Goal: Task Accomplishment & Management: Manage account settings

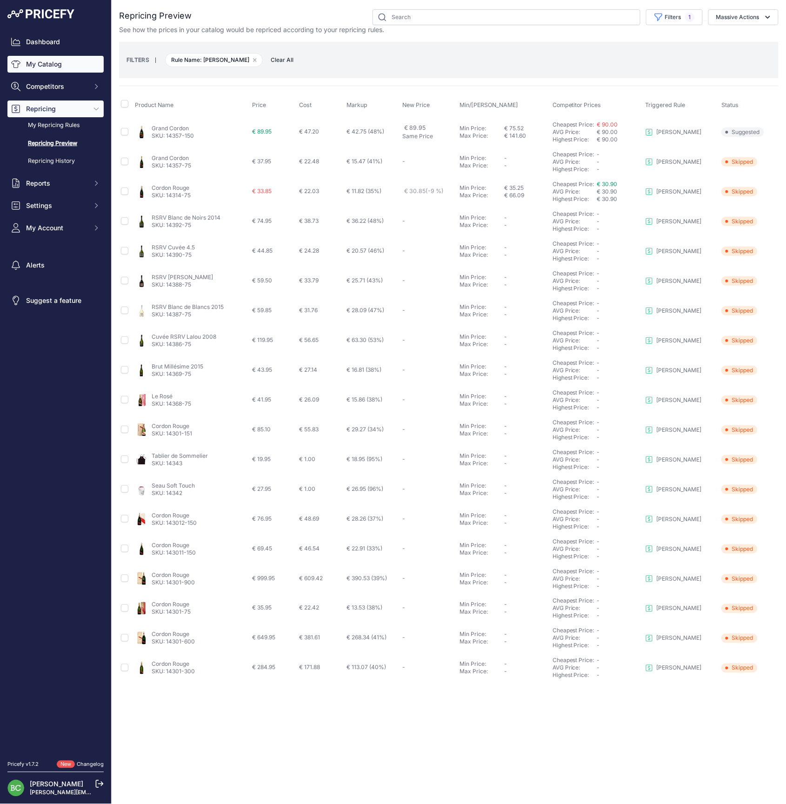
click at [40, 68] on link "My Catalog" at bounding box center [55, 64] width 96 height 17
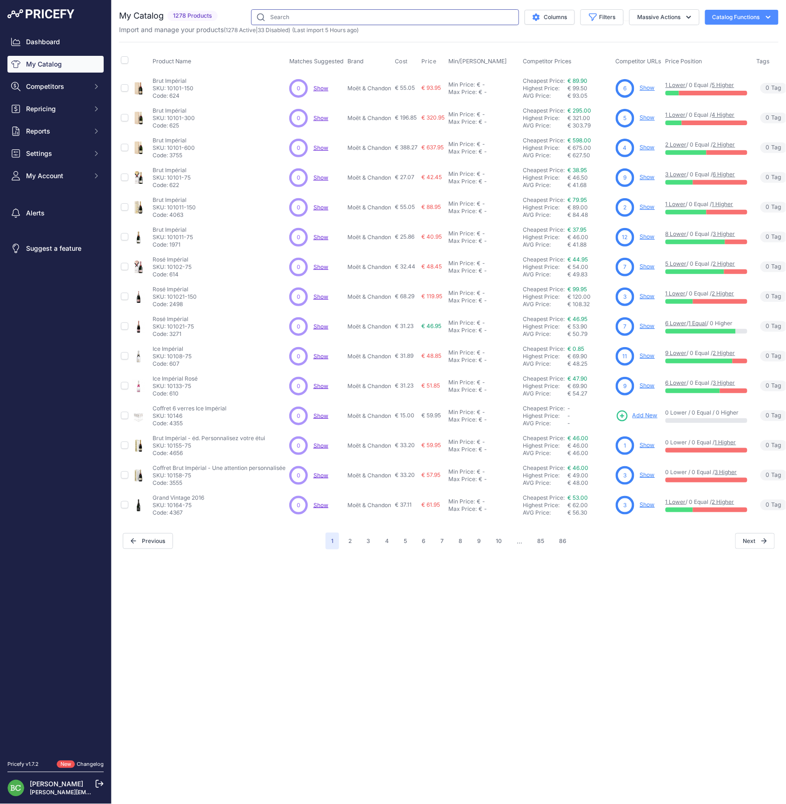
click at [335, 19] on input "text" at bounding box center [385, 17] width 268 height 16
type input "ayala"
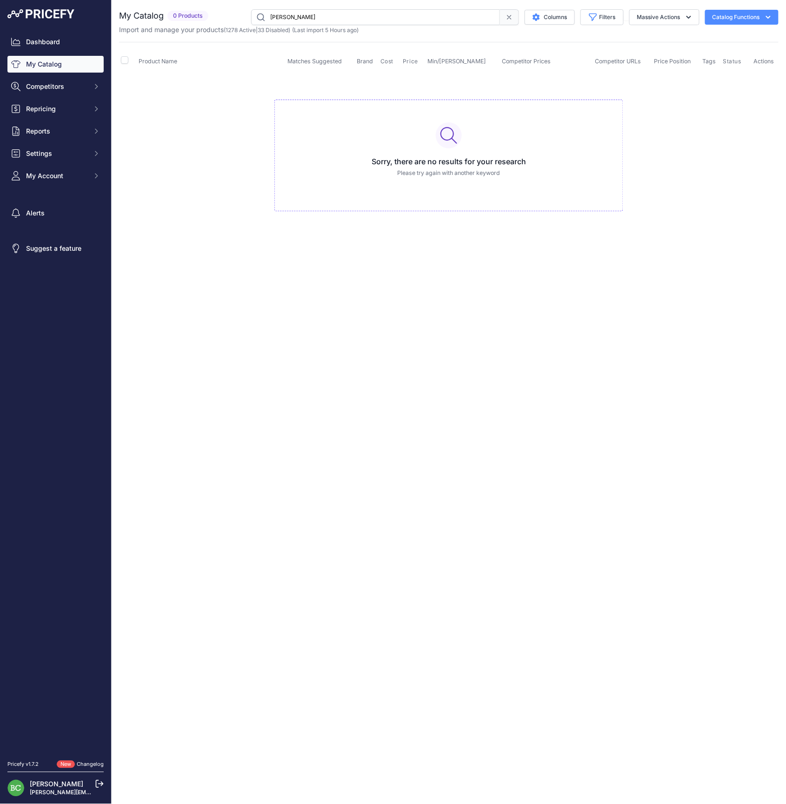
drag, startPoint x: 500, startPoint y: 17, endPoint x: 505, endPoint y: 17, distance: 4.7
click at [500, 17] on span at bounding box center [509, 17] width 19 height 16
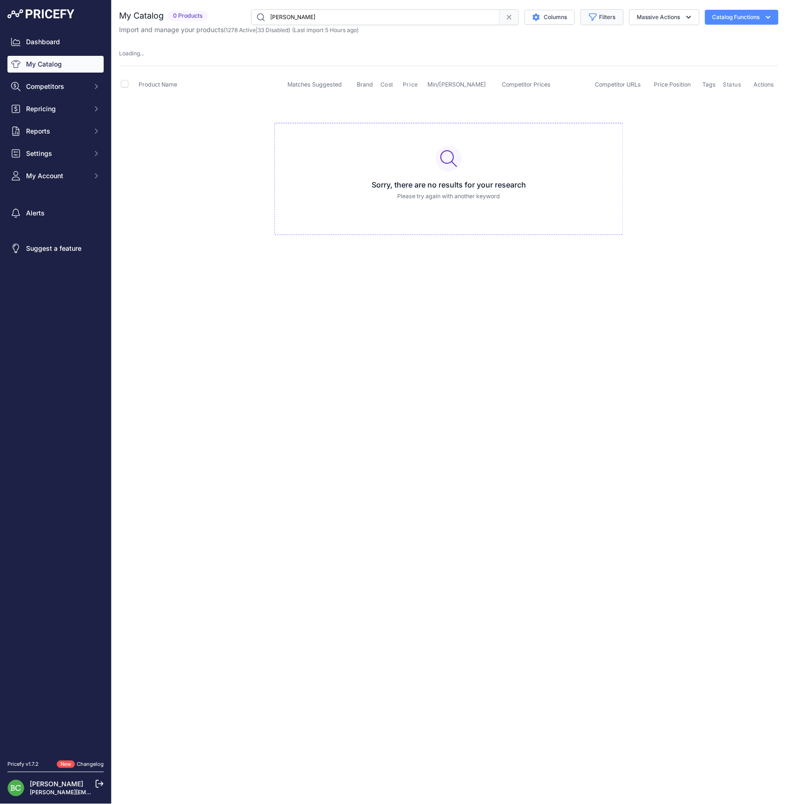
click at [599, 17] on button "Filters" at bounding box center [601, 17] width 43 height 16
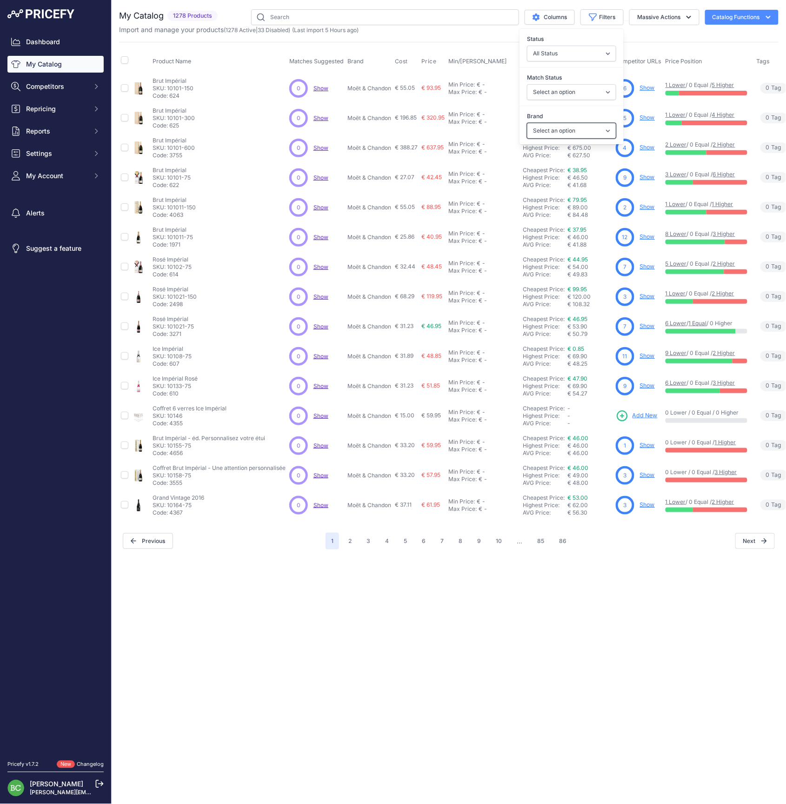
select select "Ayala"
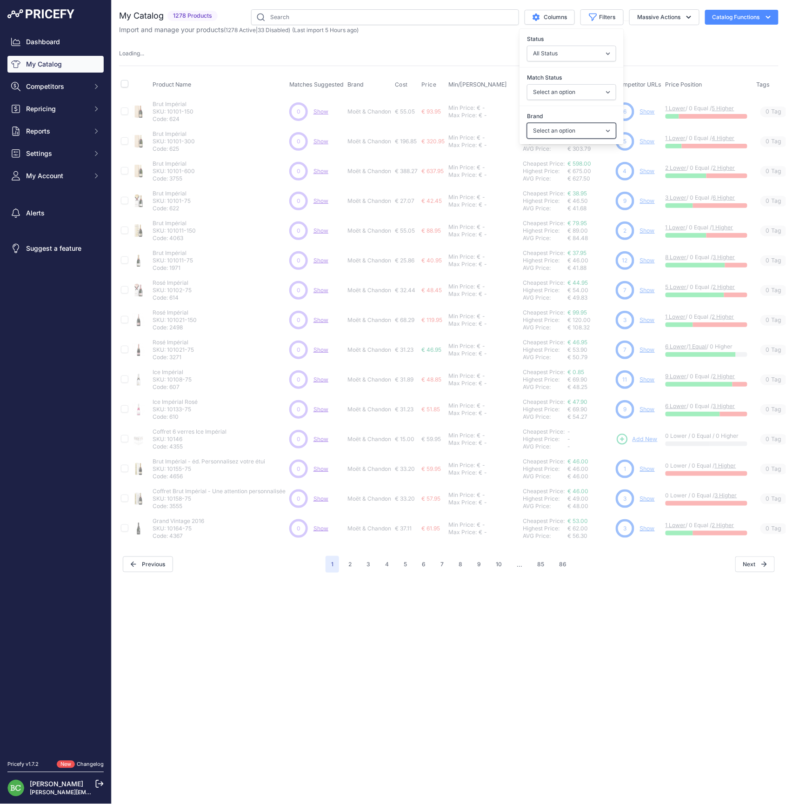
scroll to position [0, 13]
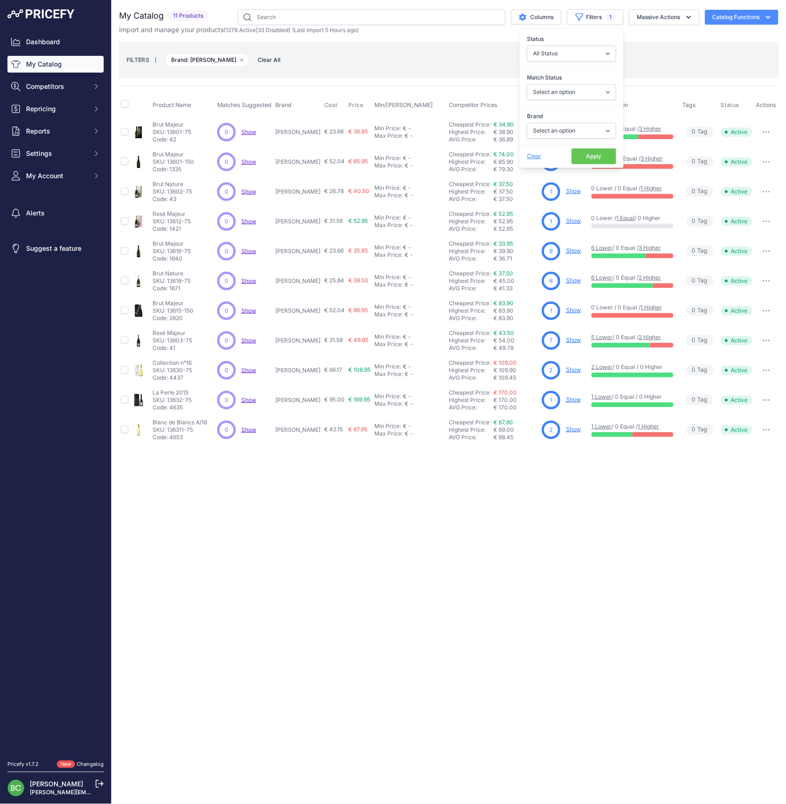
click at [572, 280] on link "Show" at bounding box center [573, 280] width 15 height 7
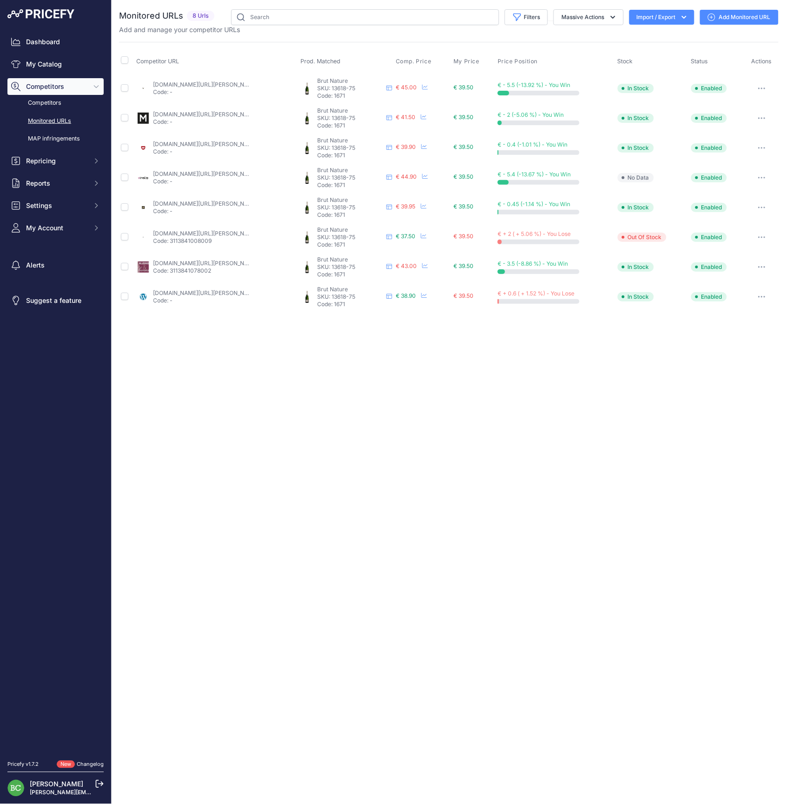
drag, startPoint x: 47, startPoint y: 170, endPoint x: 49, endPoint y: 186, distance: 16.3
click at [47, 166] on span "Repricing" at bounding box center [56, 160] width 61 height 9
click at [45, 186] on link "My Repricing Rules" at bounding box center [55, 177] width 96 height 16
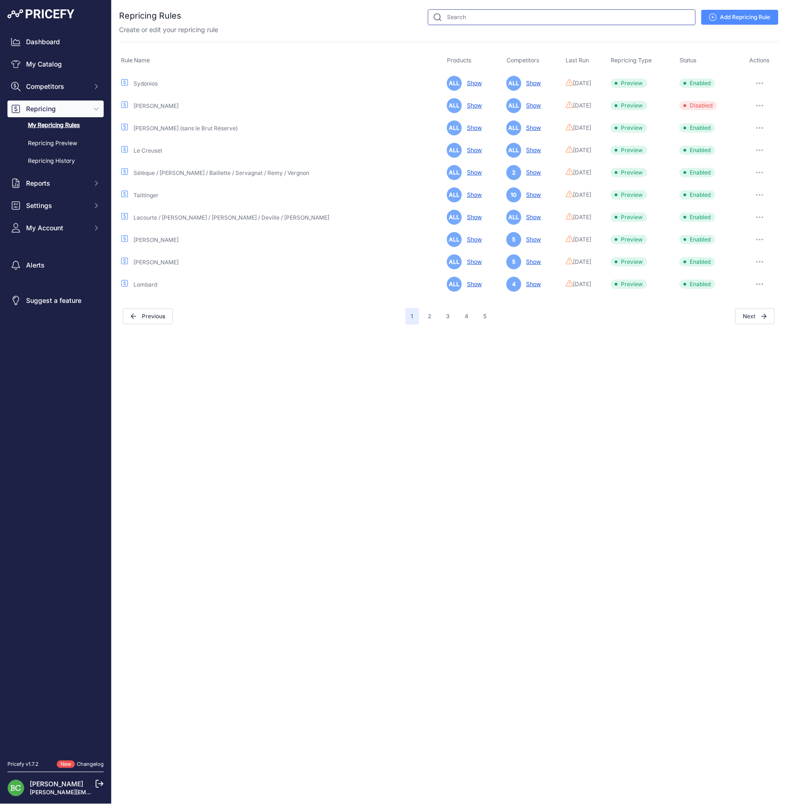
click at [503, 16] on input "text" at bounding box center [562, 17] width 268 height 16
type input "ayala"
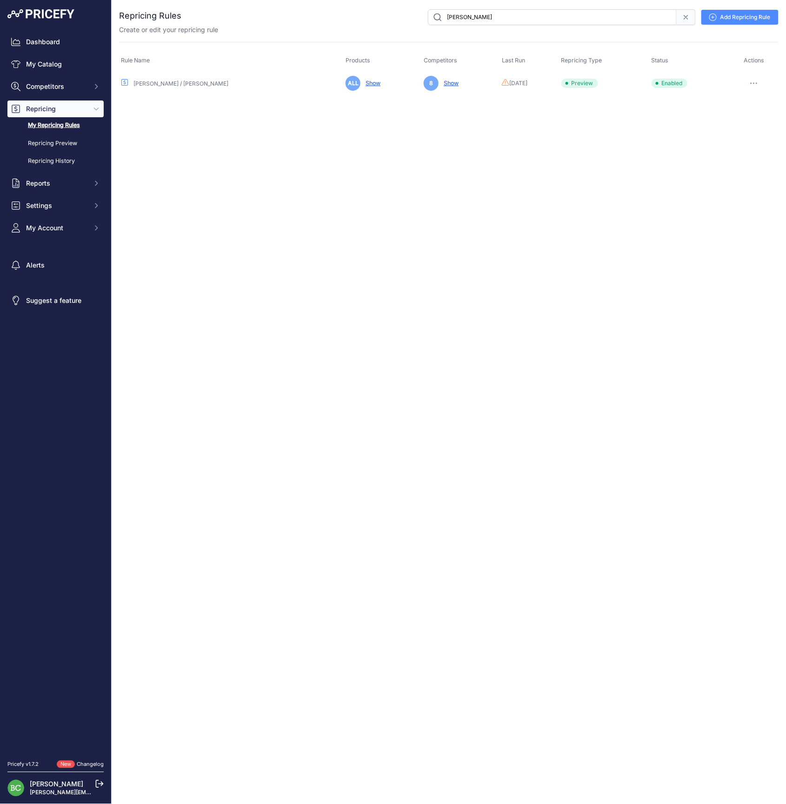
click at [754, 83] on icon "button" at bounding box center [754, 83] width 1 height 1
click at [746, 102] on link "Edit" at bounding box center [747, 102] width 60 height 15
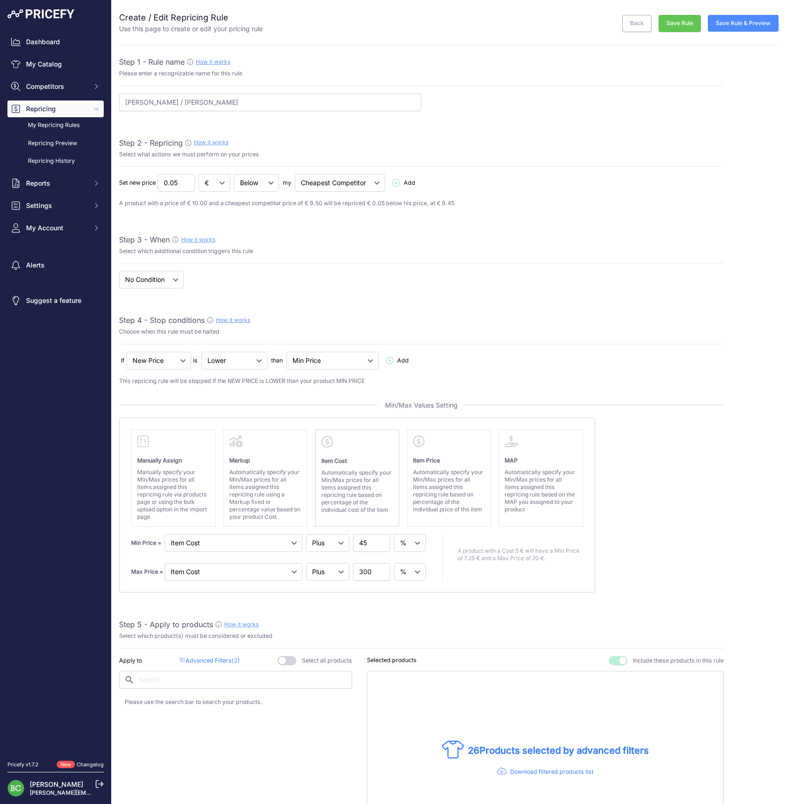
select select "percentage"
select select "7"
drag, startPoint x: 367, startPoint y: 542, endPoint x: 333, endPoint y: 541, distance: 34.0
click at [333, 541] on div "Min Price = Markup Item Cost Item Price 45" at bounding box center [279, 543] width 296 height 18
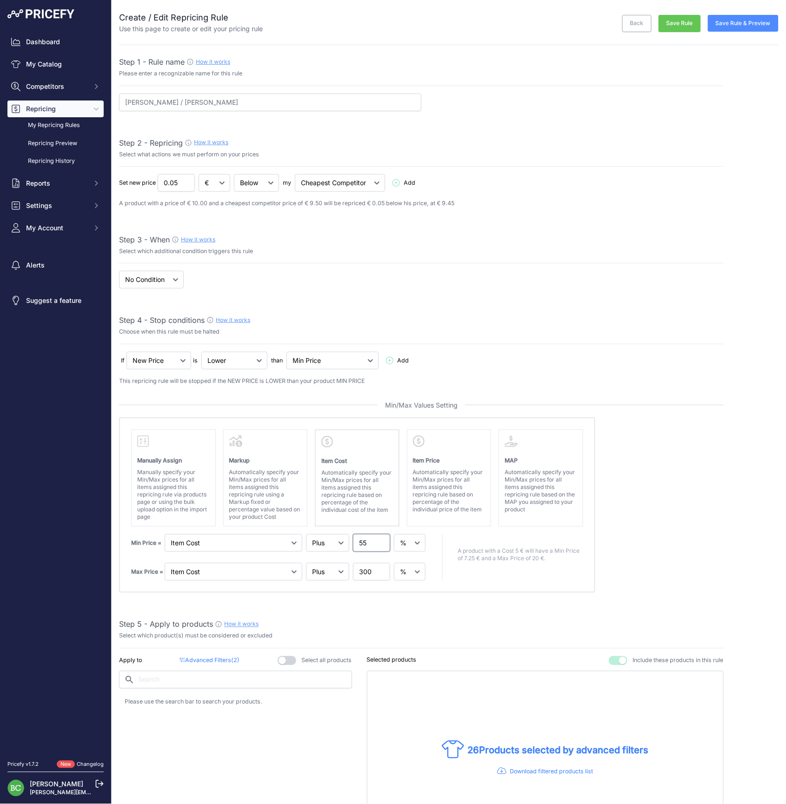
type input "55"
click at [364, 572] on input "300" at bounding box center [371, 572] width 37 height 18
type input "200"
click at [369, 632] on div "Select which product(s) must be considered or excluded" at bounding box center [421, 636] width 605 height 9
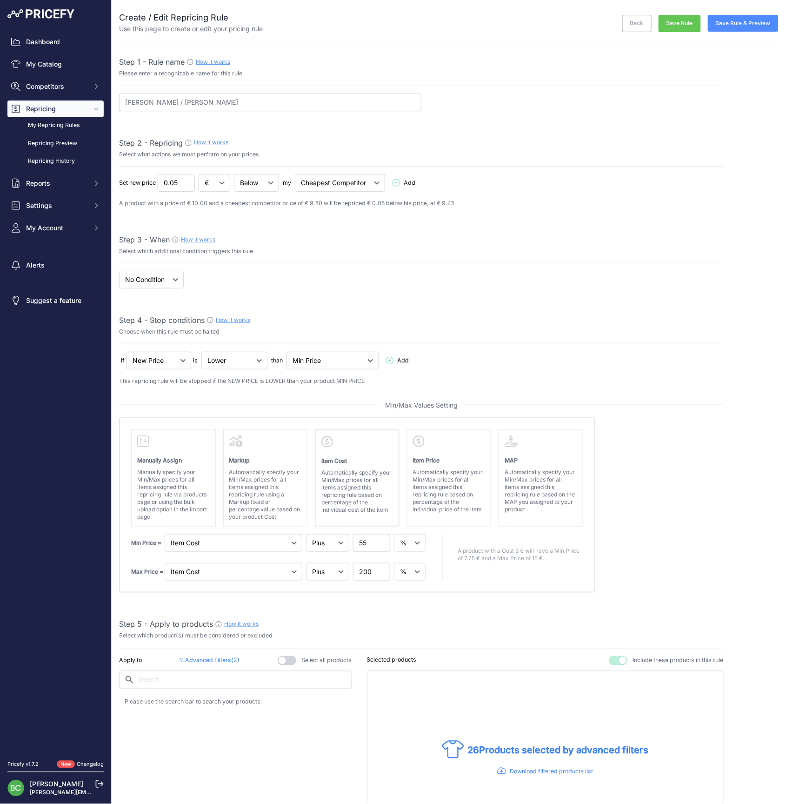
click at [747, 25] on button "Save Rule & Preview" at bounding box center [743, 23] width 71 height 17
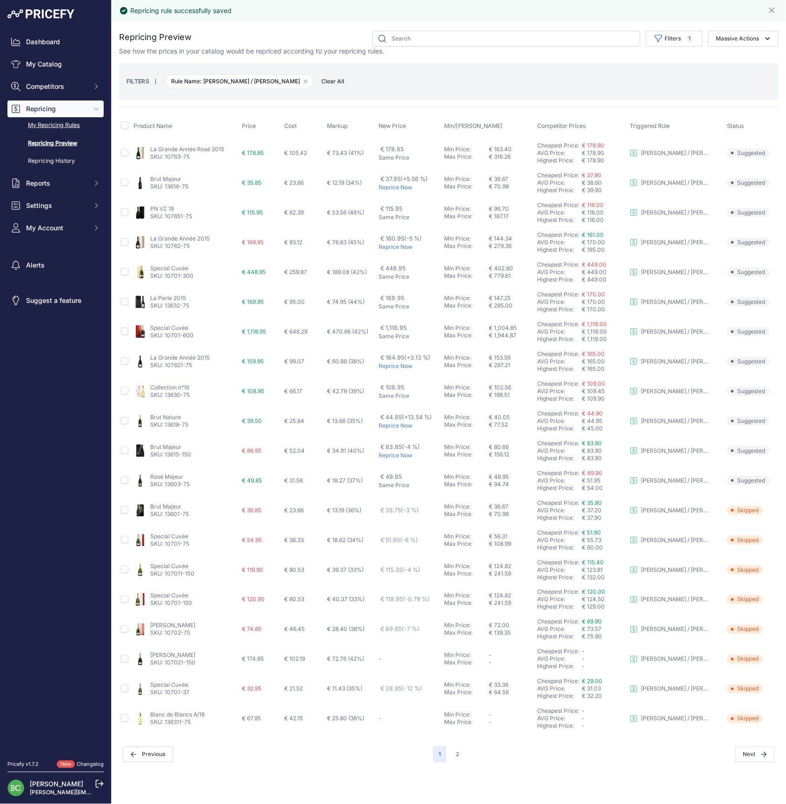
click at [67, 133] on link "My Repricing Rules" at bounding box center [55, 125] width 96 height 16
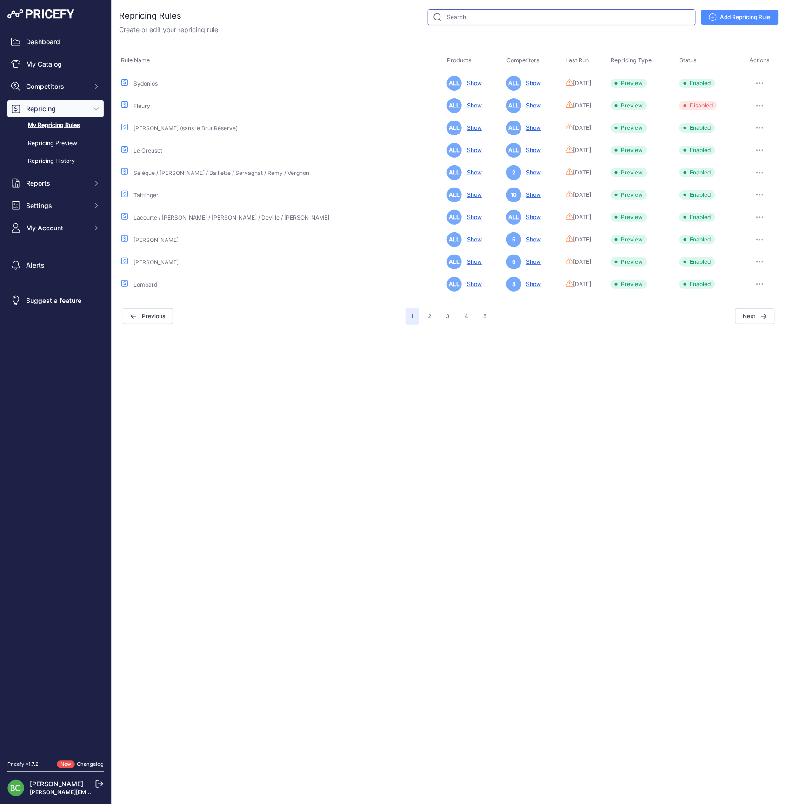
click at [484, 19] on input "text" at bounding box center [562, 17] width 268 height 16
type input "pol [PERSON_NAME]"
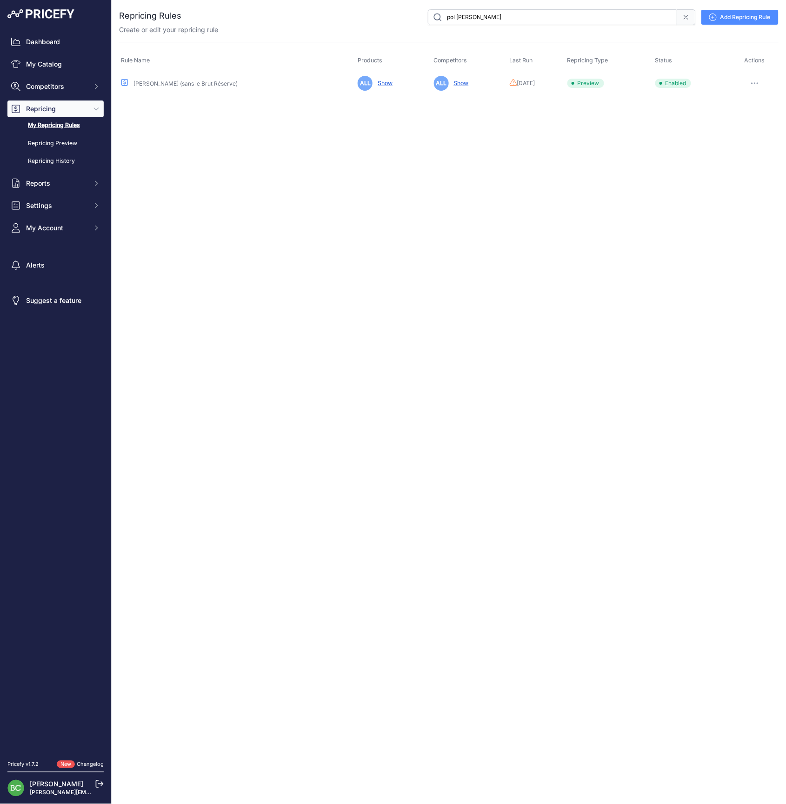
click at [754, 82] on icon "button" at bounding box center [754, 83] width 7 height 2
click at [743, 103] on link "Edit" at bounding box center [747, 102] width 60 height 15
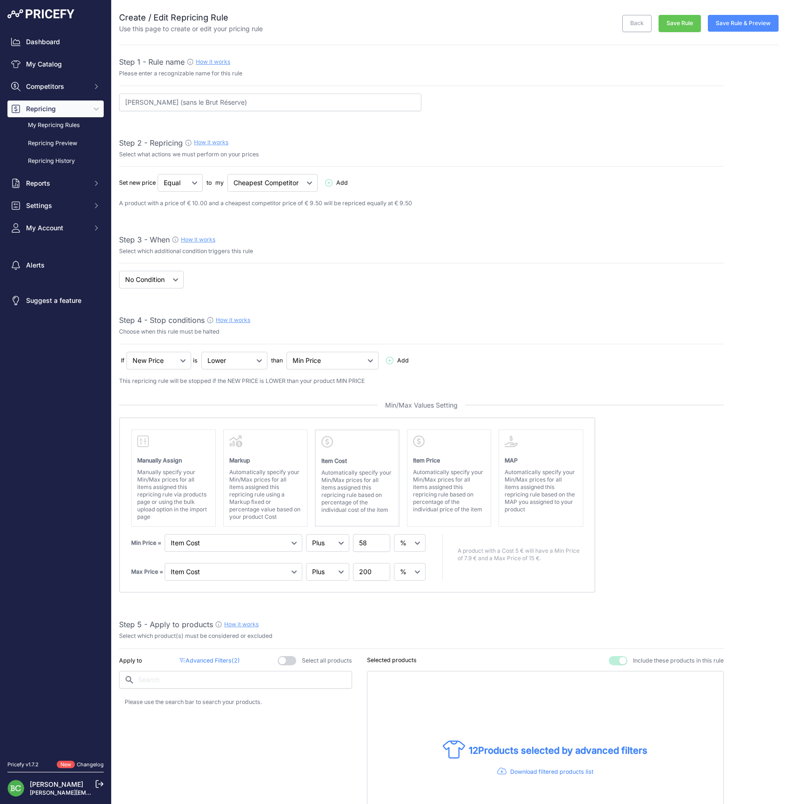
select select "percentage"
select select "7"
drag, startPoint x: 366, startPoint y: 541, endPoint x: 351, endPoint y: 542, distance: 15.8
click at [351, 542] on div "Min Price = Markup Item Cost Item Price 58" at bounding box center [279, 543] width 296 height 18
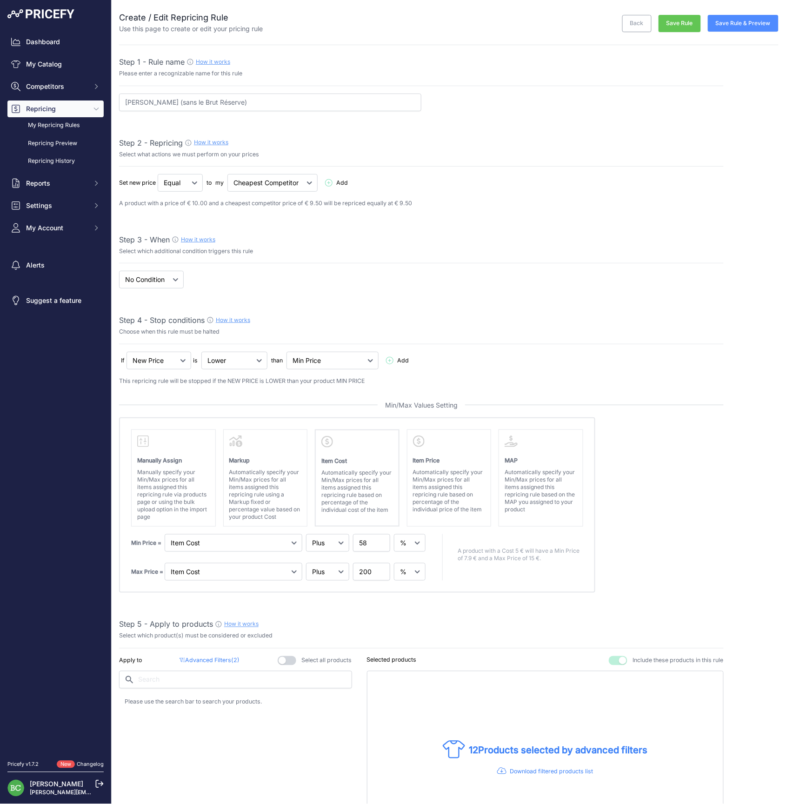
click at [751, 23] on button "Save Rule & Preview" at bounding box center [743, 23] width 71 height 17
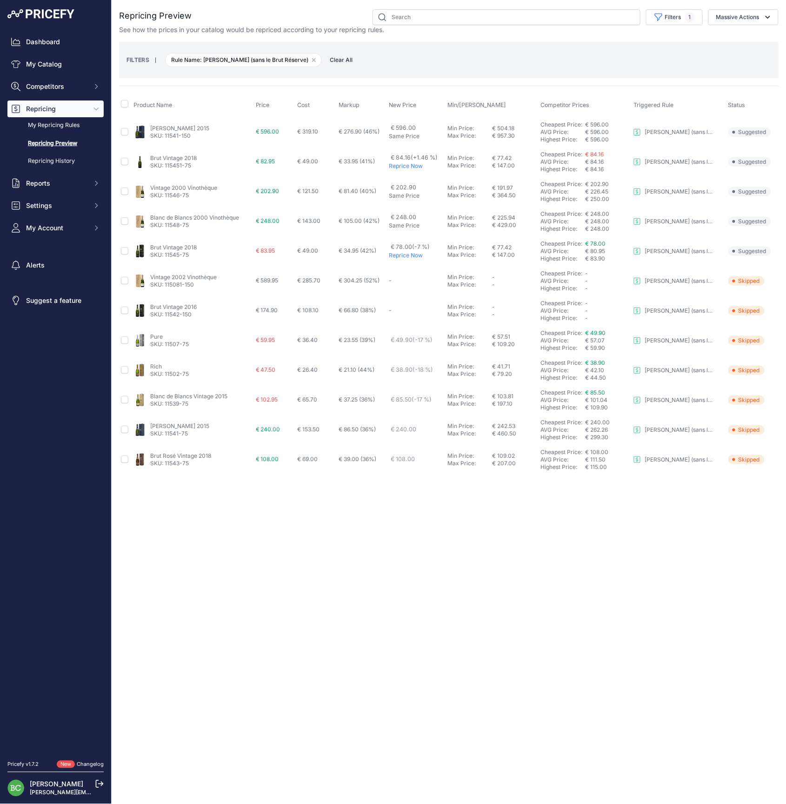
click at [495, 53] on div "FILTERS | Rule Name: [PERSON_NAME] (sans le Brut Réserve) Remove filter option …" at bounding box center [449, 59] width 645 height 25
